Goal: Task Accomplishment & Management: Manage account settings

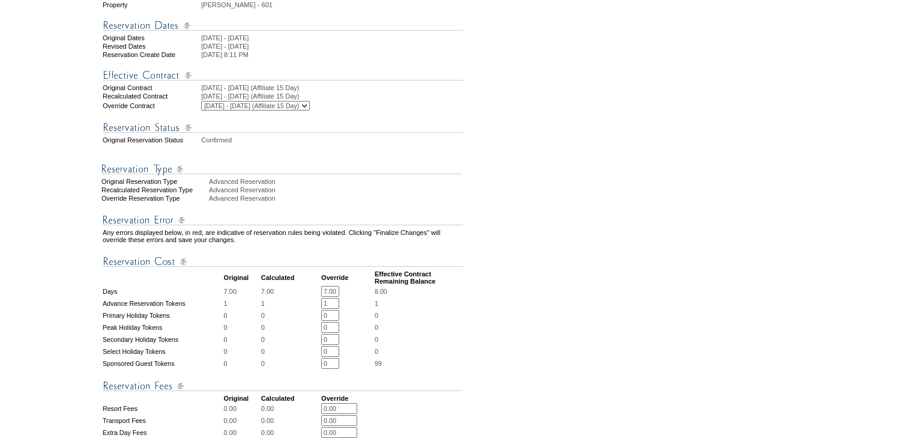
scroll to position [192, 0]
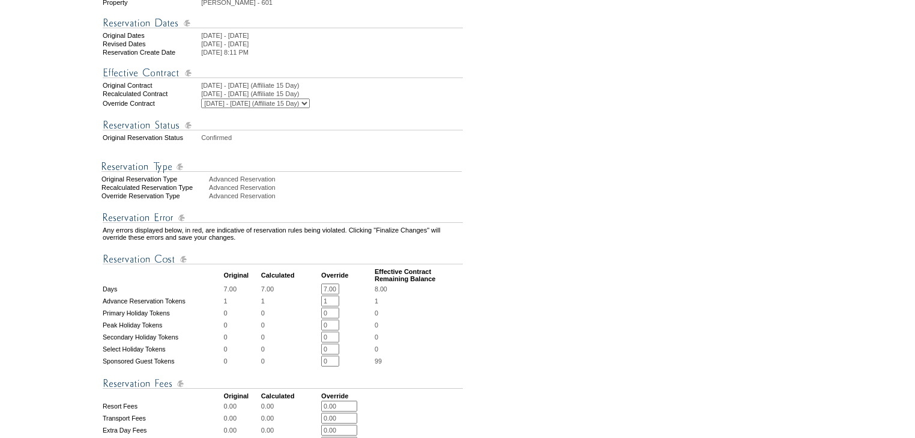
drag, startPoint x: 330, startPoint y: 303, endPoint x: 319, endPoint y: 303, distance: 10.2
click at [319, 294] on tr "Days 7.00 7.00 7.00 * * 8.00" at bounding box center [283, 288] width 360 height 11
type input "4.00"
click at [525, 303] on form "Follow Us ::" at bounding box center [455, 265] width 911 height 909
drag, startPoint x: 341, startPoint y: 315, endPoint x: 246, endPoint y: 318, distance: 95.5
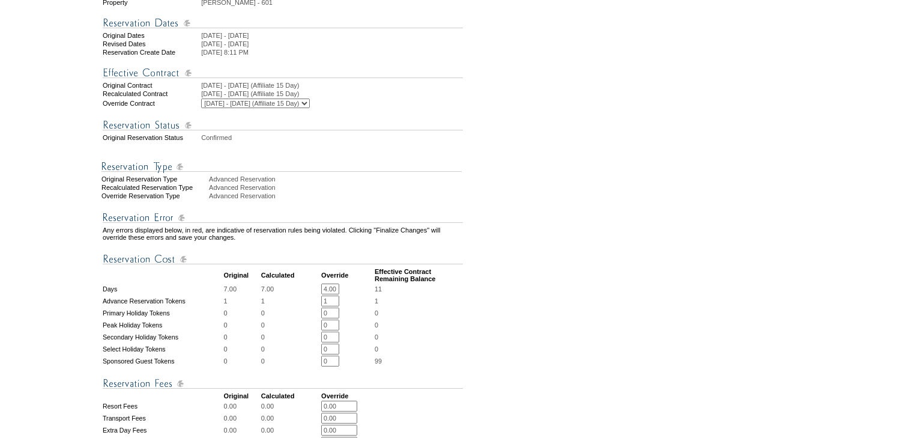
click at [246, 306] on tr "Advance Reservation Tokens 1 1 1 * * 1" at bounding box center [283, 300] width 360 height 11
type input "0"
click at [662, 267] on form "Follow Us ::" at bounding box center [455, 265] width 911 height 909
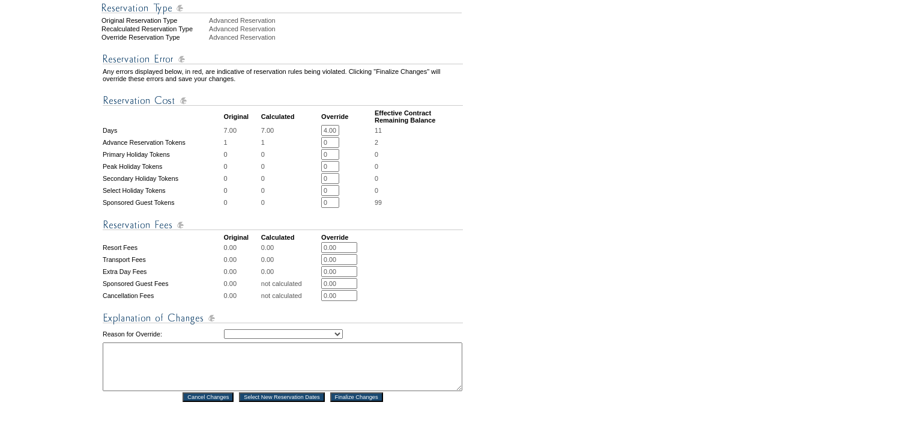
scroll to position [480, 0]
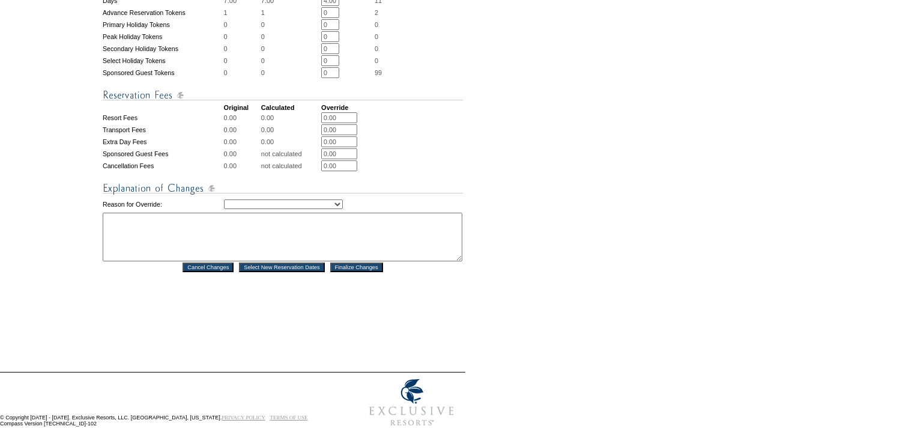
click at [330, 209] on select "Creating Continuous Stay Days Rebooked After Cancellation Editing Occupant Expe…" at bounding box center [283, 204] width 119 height 10
select select "1042"
click at [224, 209] on select "Creating Continuous Stay Days Rebooked After Cancellation Editing Occupant Expe…" at bounding box center [283, 204] width 119 height 10
click at [329, 258] on textarea at bounding box center [283, 237] width 360 height 49
paste textarea "Member is traveling with friends on this trip, we are splitting cost of reserva…"
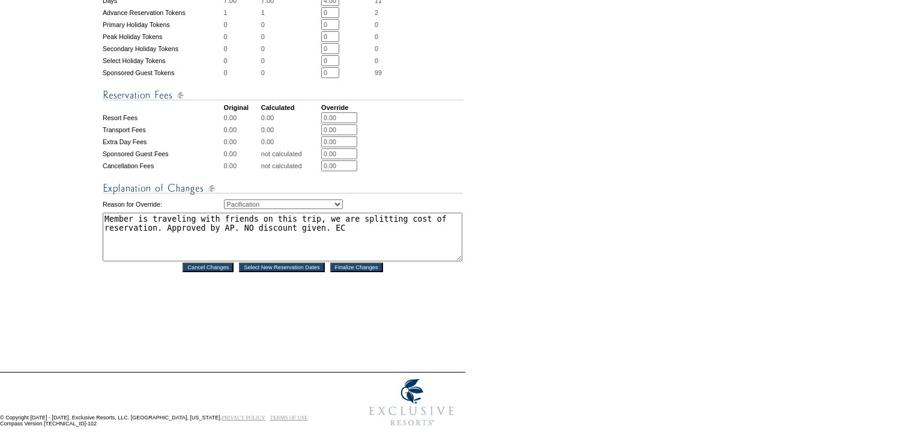
type textarea "Member is traveling with friends on this trip, we are splitting cost of reserva…"
click at [348, 272] on input "Finalize Changes" at bounding box center [356, 267] width 53 height 10
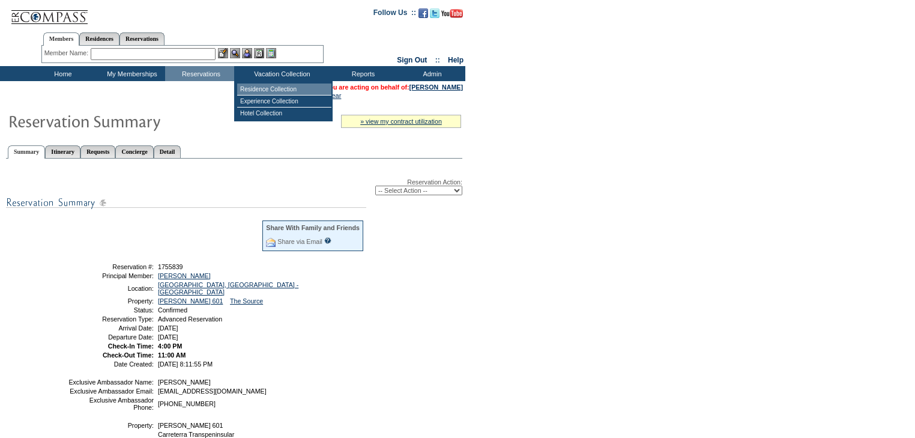
click at [276, 88] on td "Residence Collection" at bounding box center [284, 89] width 94 height 12
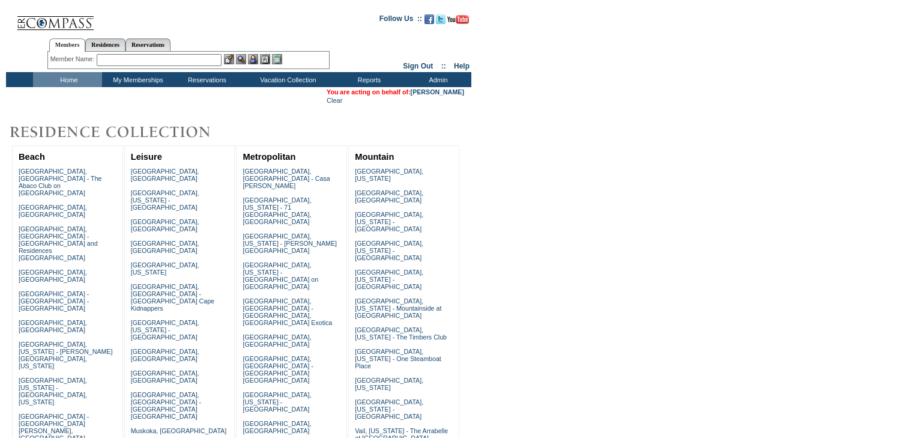
scroll to position [507, 0]
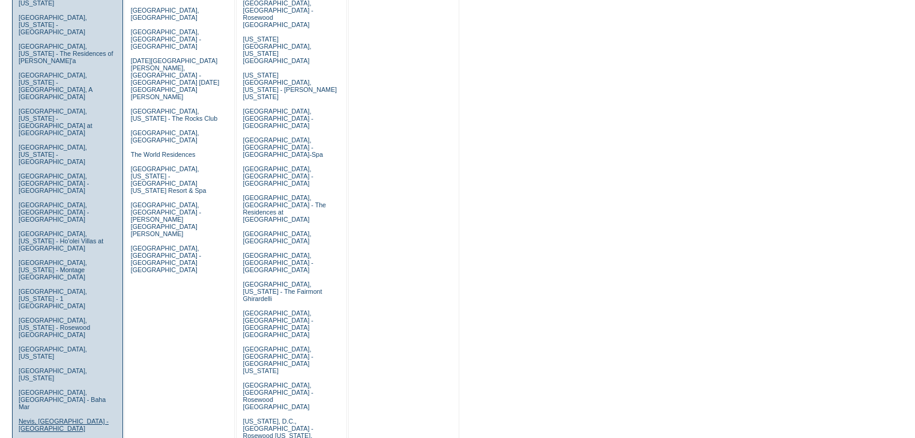
click at [31, 417] on link "Nevis, West Indies - Paradise Beach Nevis" at bounding box center [64, 424] width 90 height 14
